Goal: Navigation & Orientation: Understand site structure

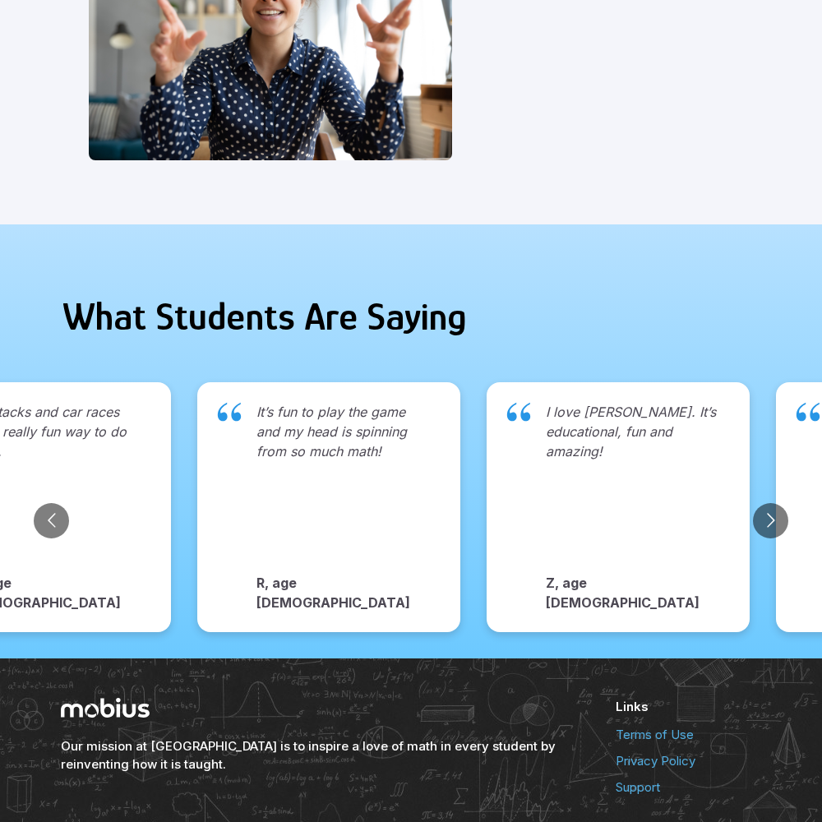
scroll to position [1690, 0]
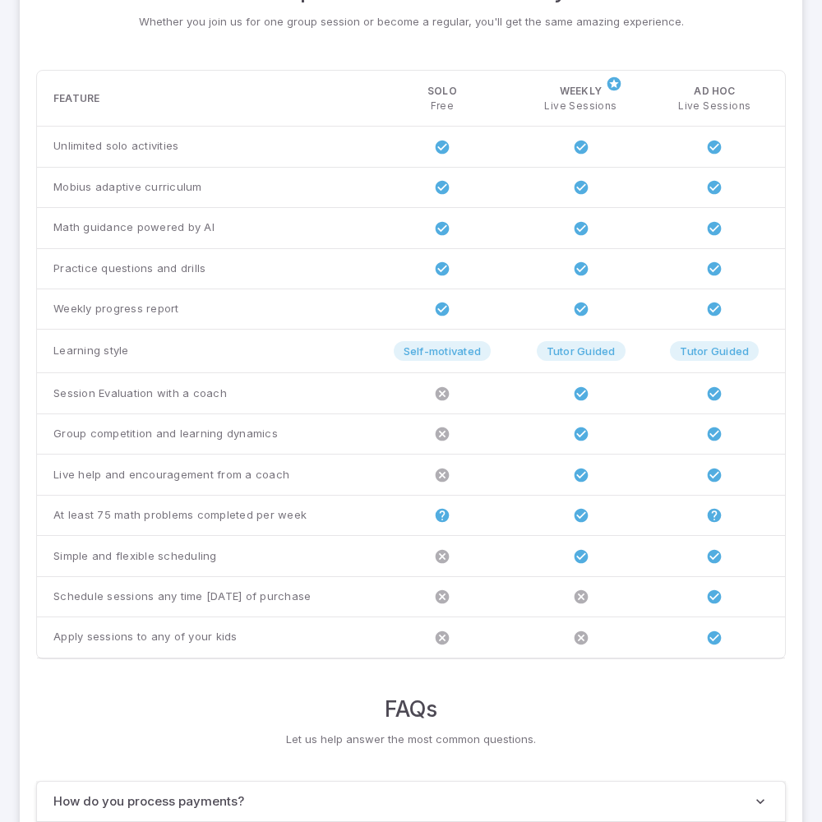
scroll to position [1262, 0]
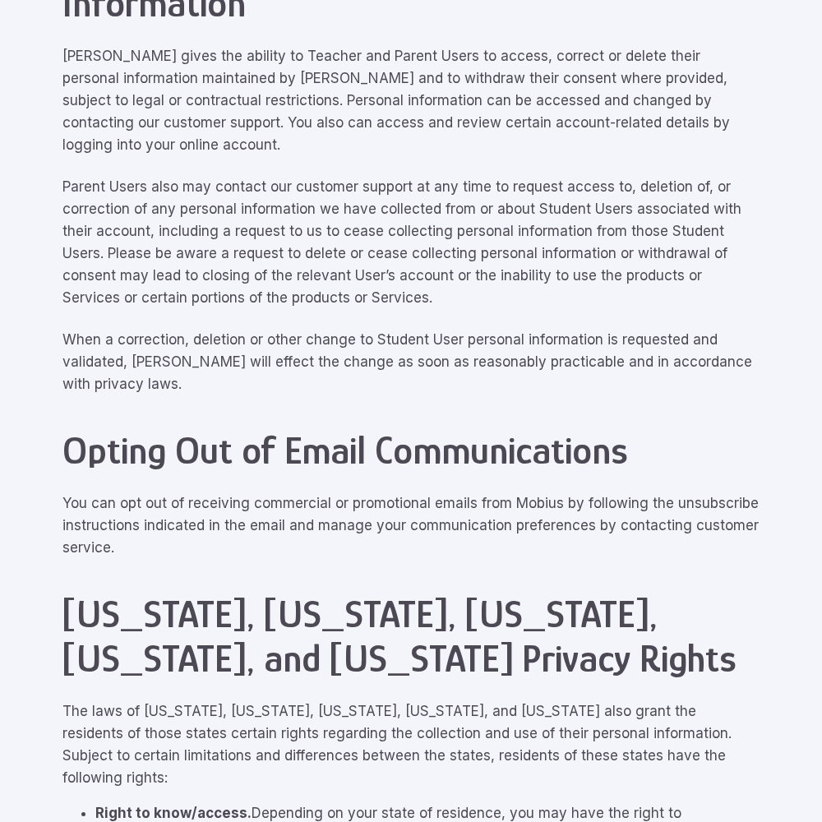
scroll to position [7401, 0]
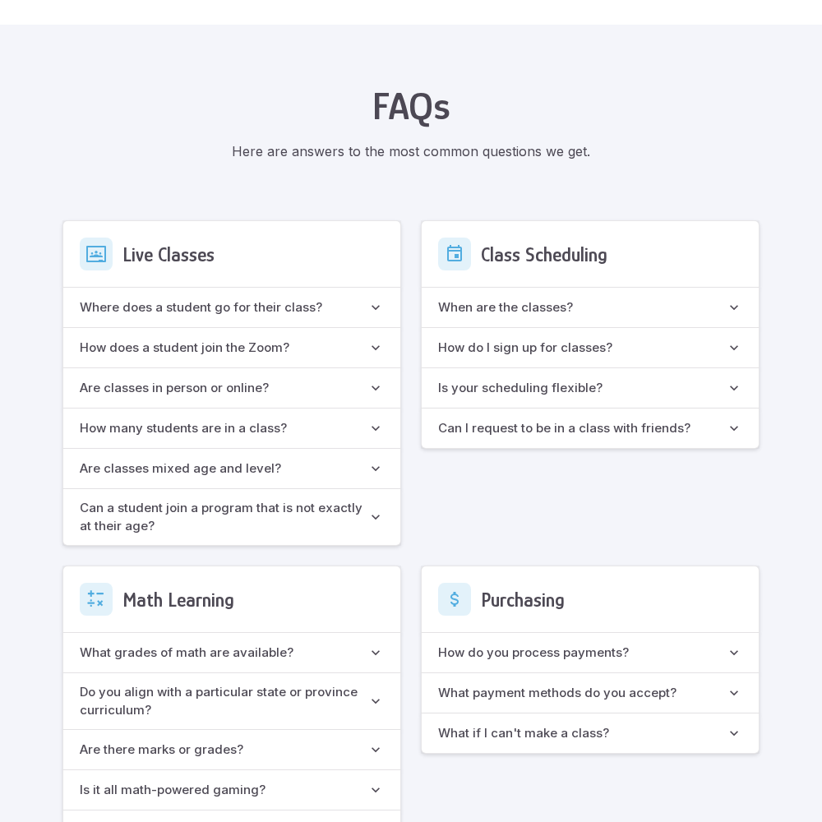
scroll to position [1461, 0]
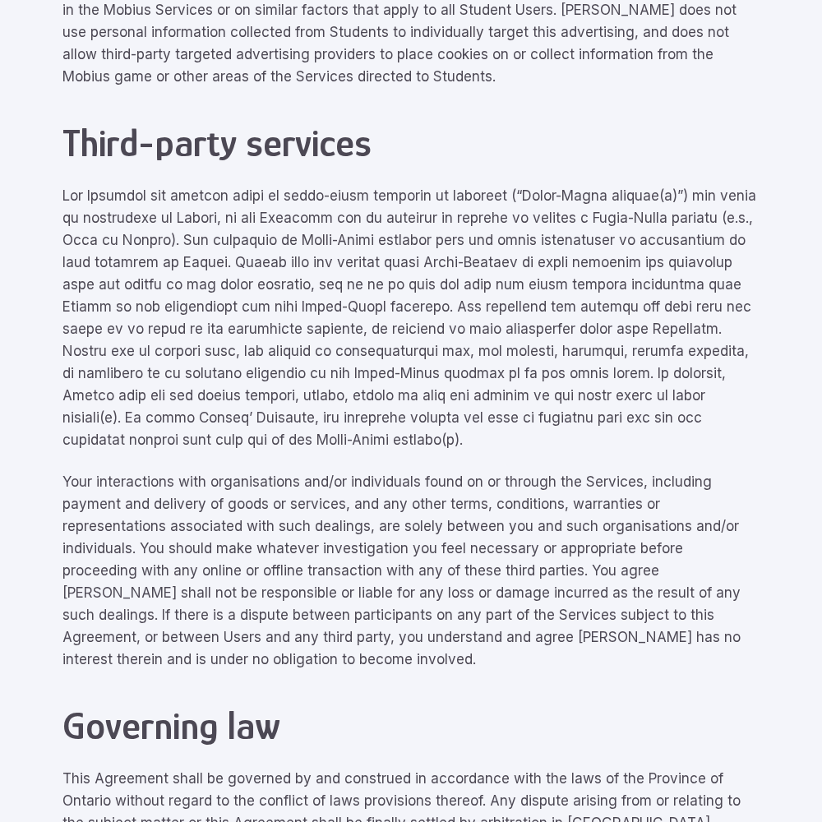
scroll to position [7401, 0]
